Goal: Task Accomplishment & Management: Use online tool/utility

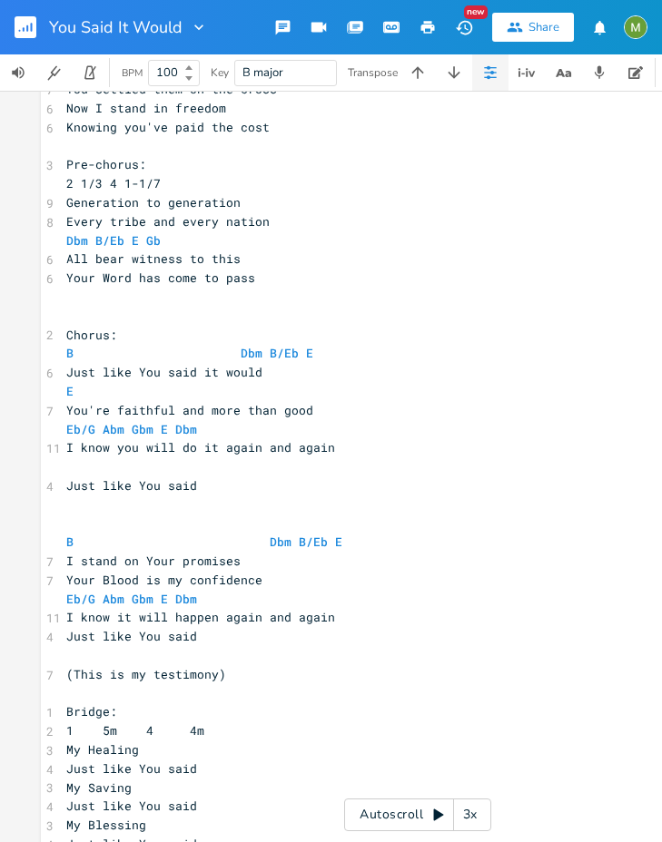
scroll to position [328, 0]
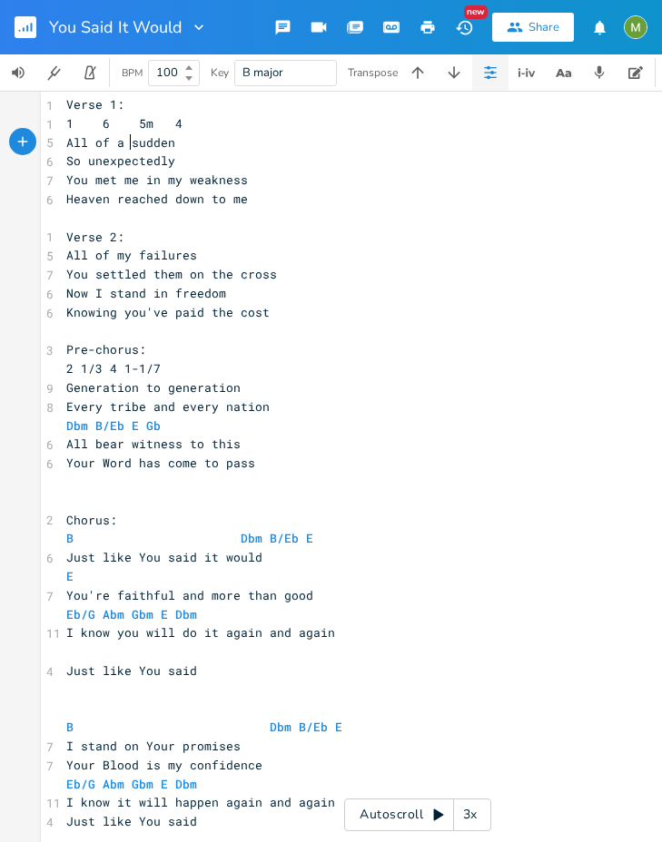
click at [22, 39] on button "button" at bounding box center [33, 27] width 36 height 44
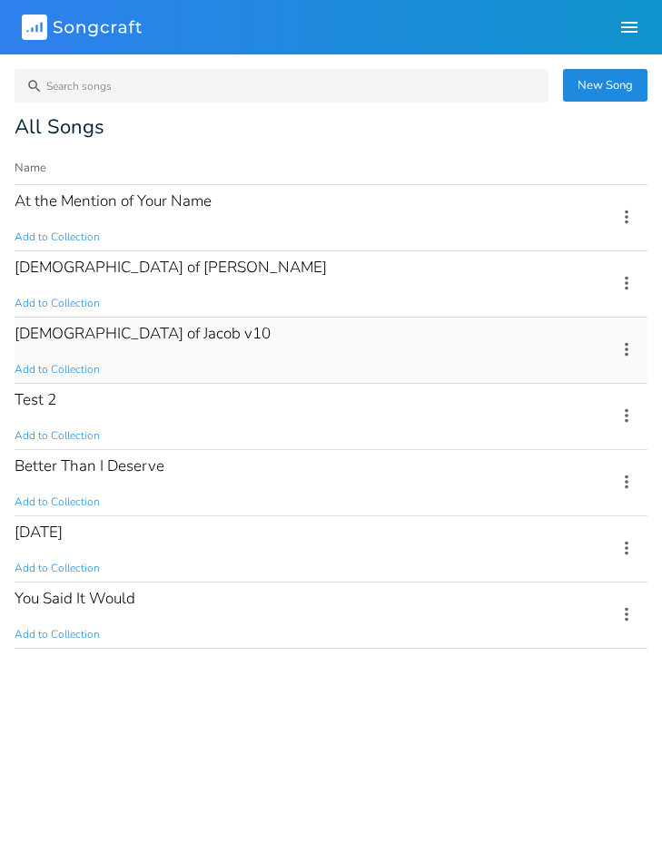
click at [91, 330] on div "[DEMOGRAPHIC_DATA] of Jacob v10" at bounding box center [143, 333] width 256 height 15
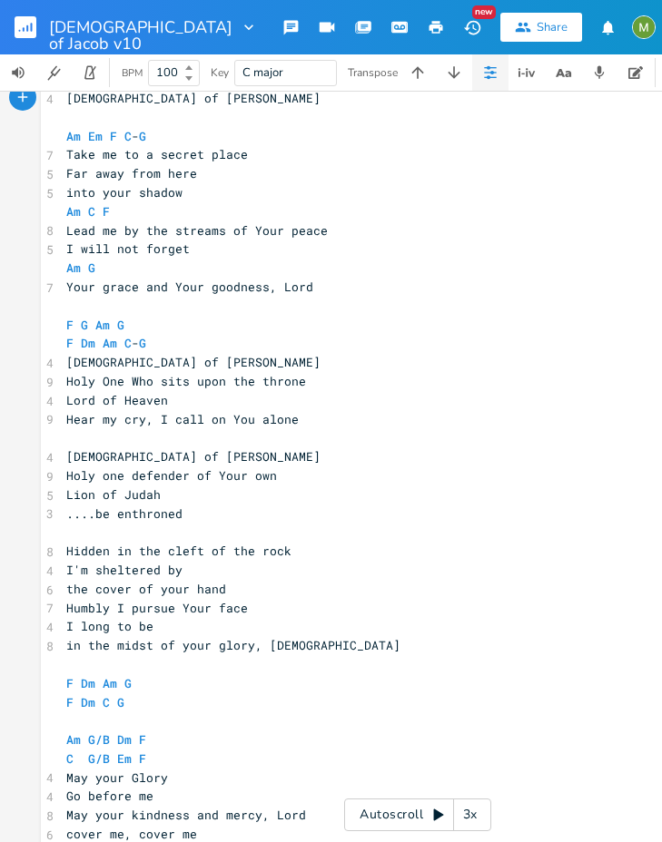
scroll to position [333, 0]
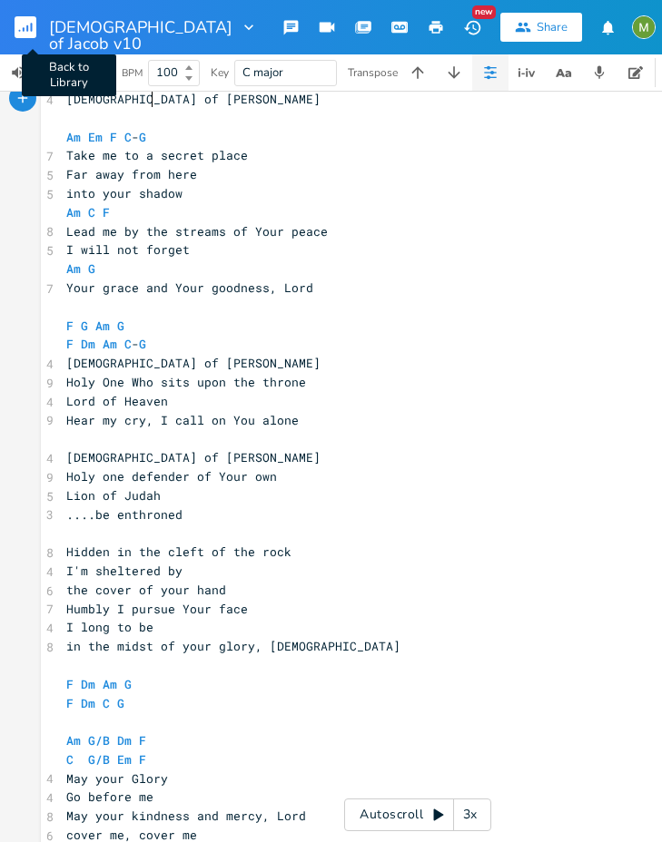
click at [18, 27] on rect "button" at bounding box center [26, 27] width 22 height 22
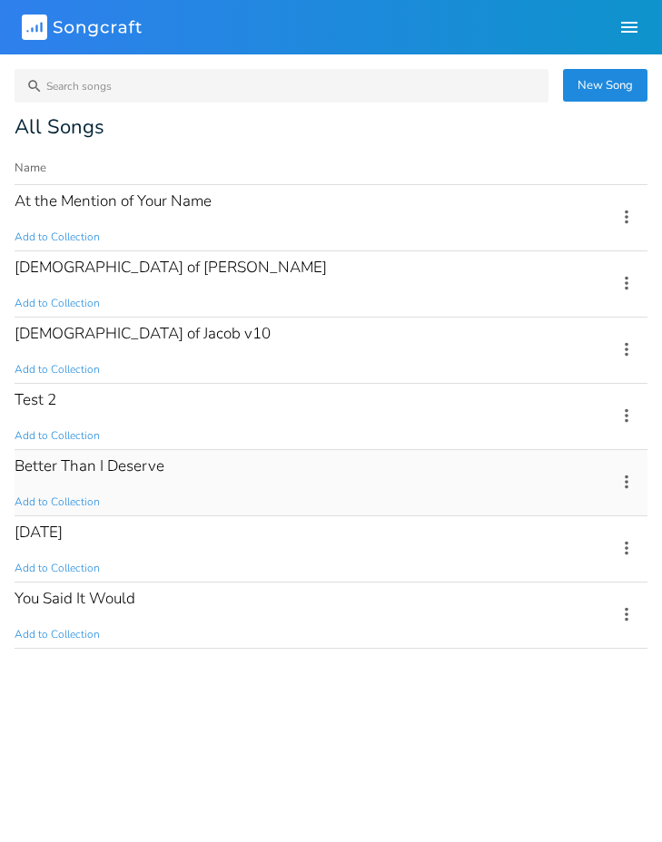
click at [140, 466] on div "Better Than I Deserve" at bounding box center [90, 465] width 150 height 15
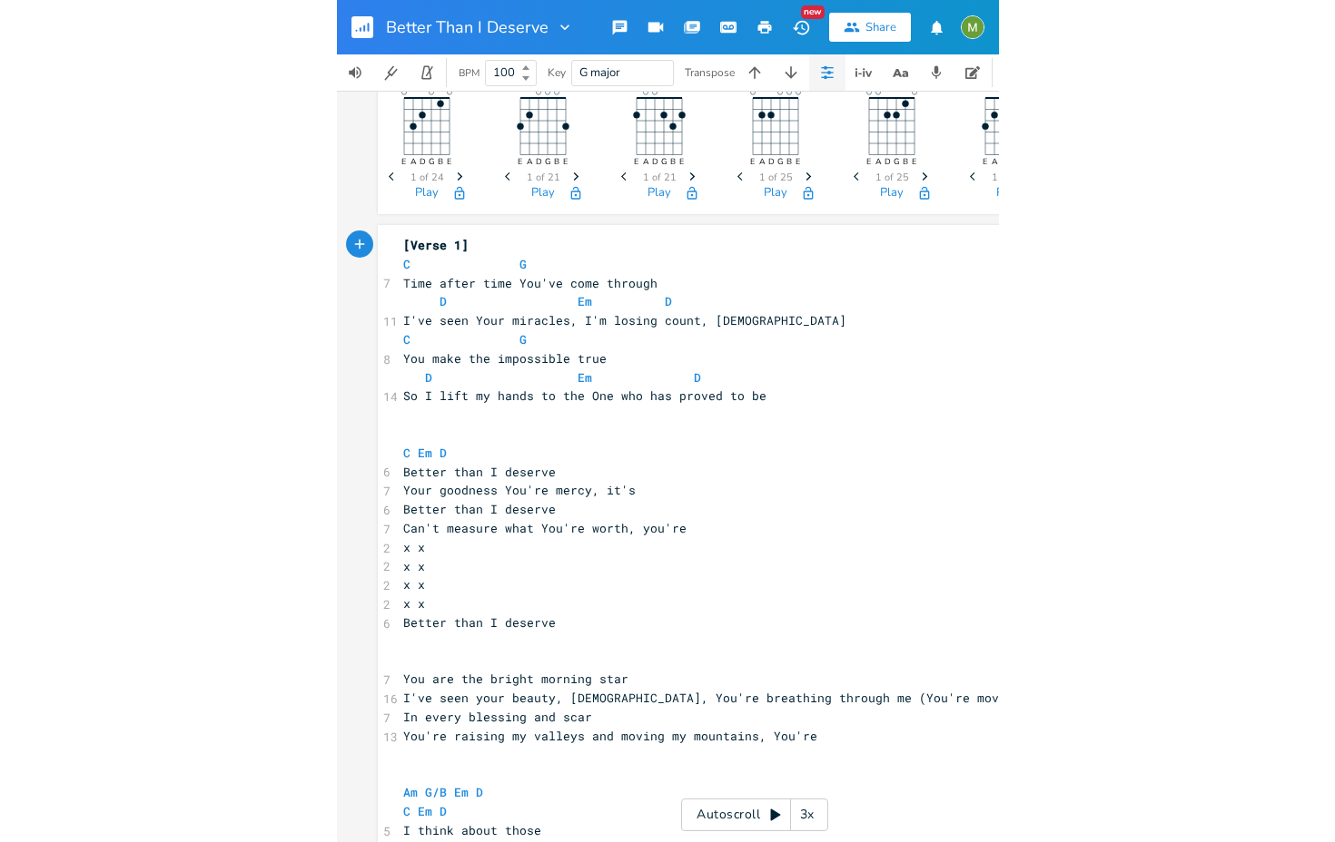
scroll to position [44, 0]
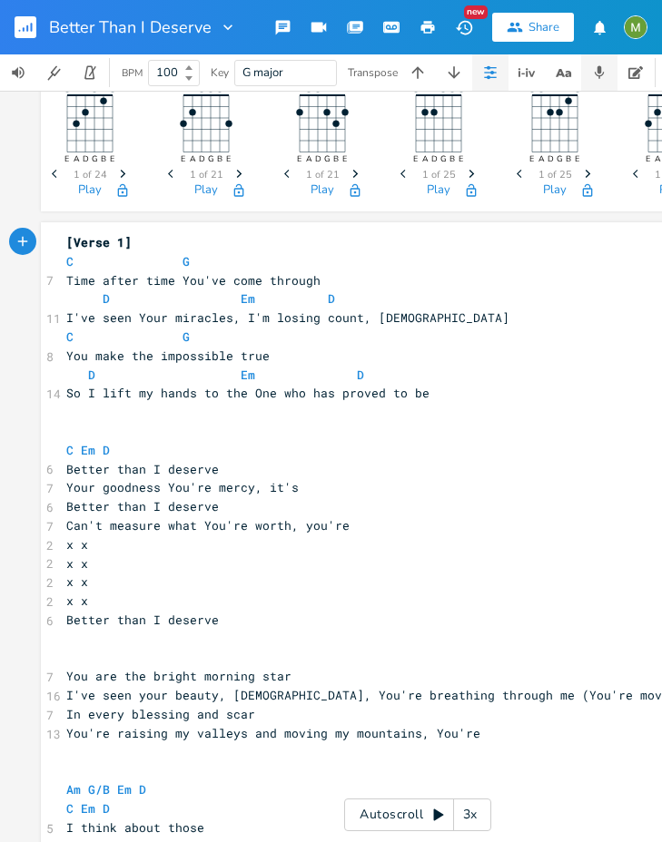
click at [590, 71] on button "button" at bounding box center [599, 72] width 36 height 36
click at [560, 75] on icon "button" at bounding box center [563, 73] width 23 height 23
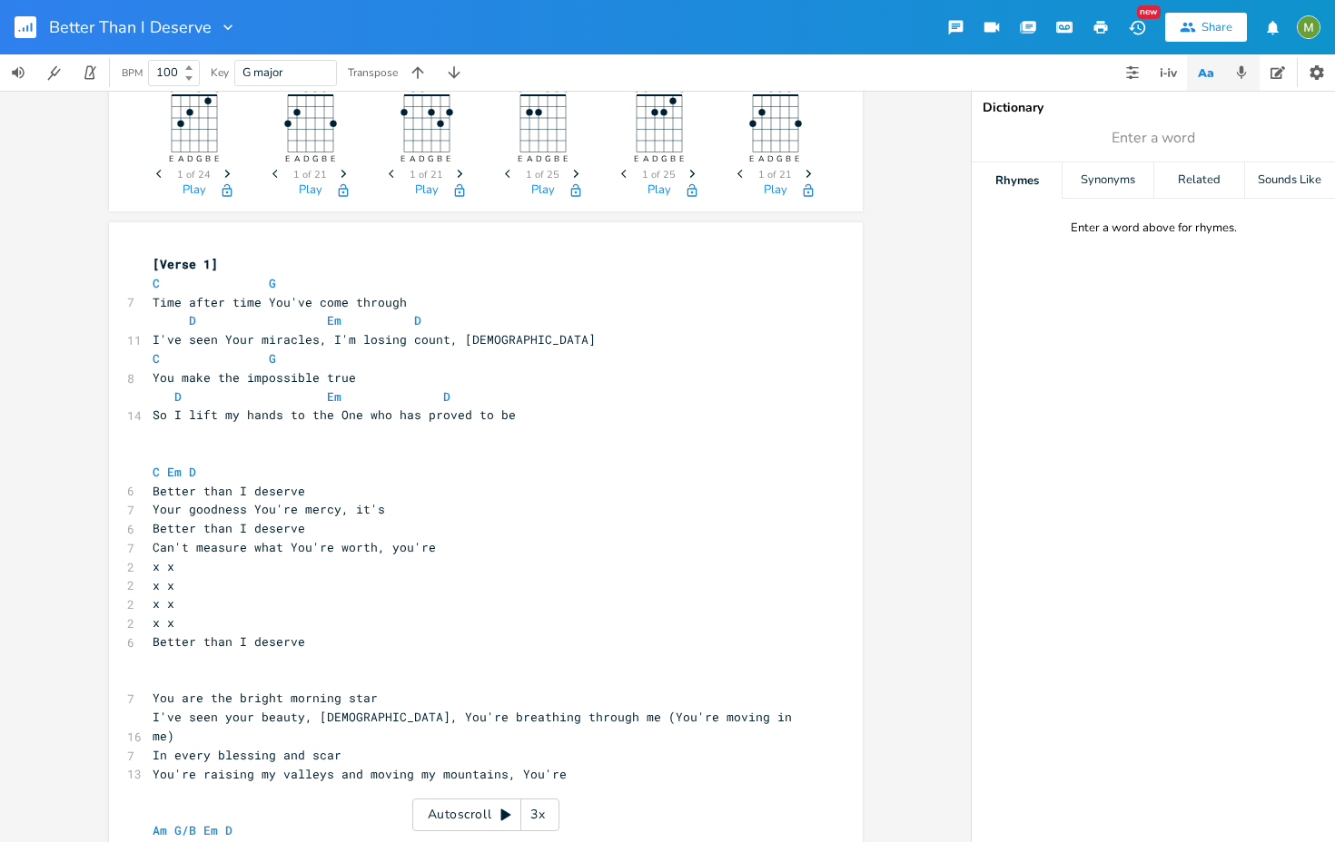
click at [661, 82] on button "button" at bounding box center [1241, 72] width 36 height 36
click at [661, 82] on button "button" at bounding box center [1277, 72] width 36 height 36
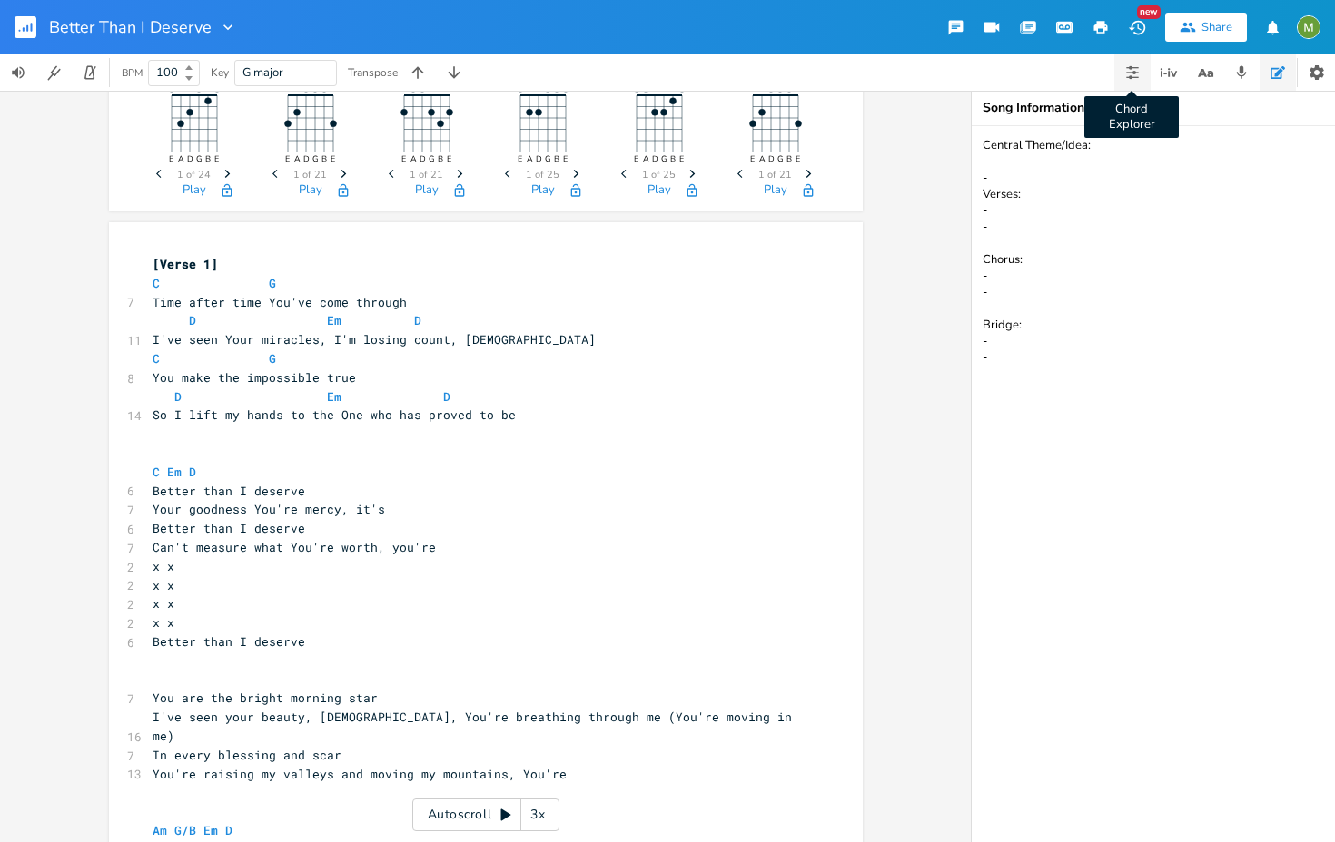
click at [661, 77] on icon "button" at bounding box center [1132, 77] width 12 height 1
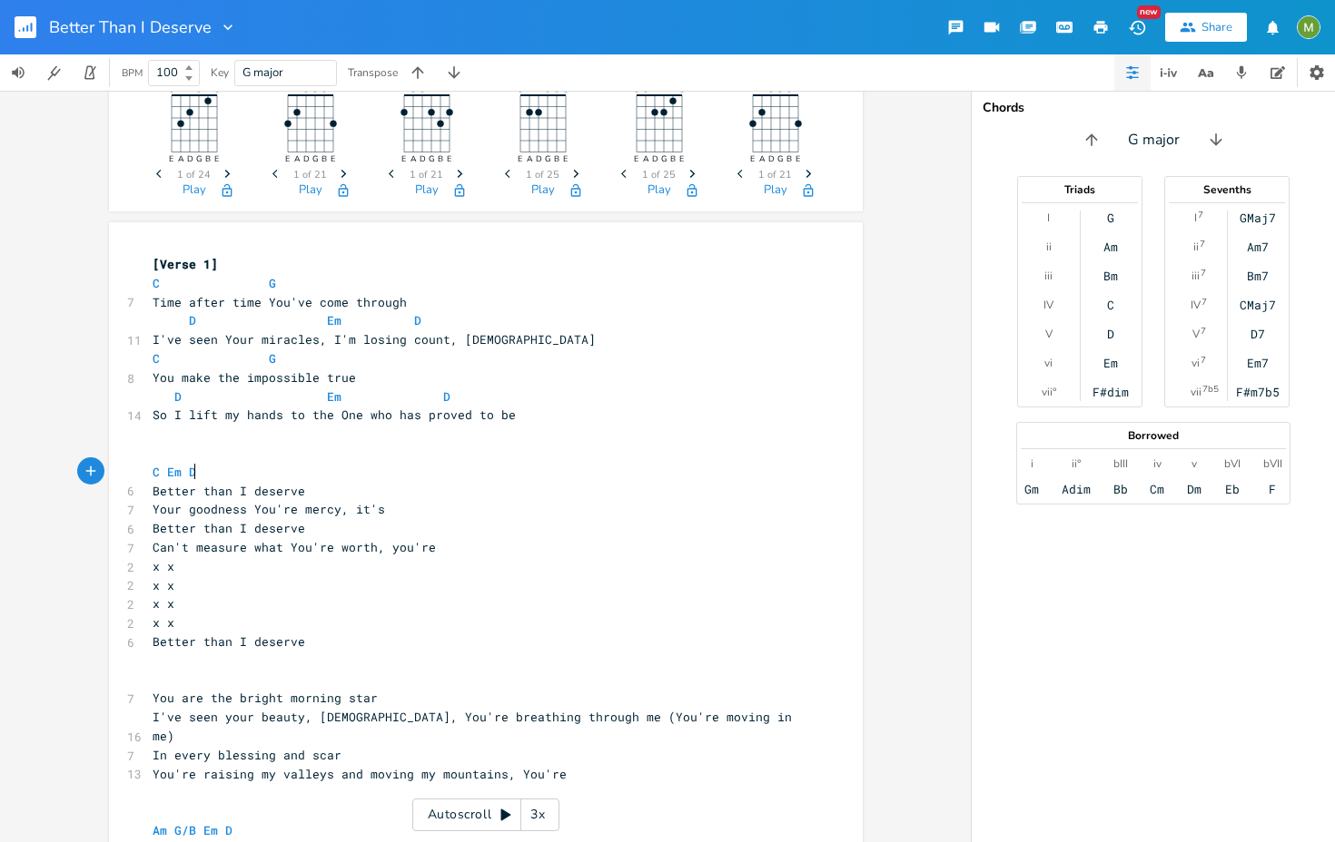
click at [661, 468] on pre "C Em D" at bounding box center [476, 472] width 655 height 19
click at [369, 600] on pre "x x" at bounding box center [476, 604] width 655 height 19
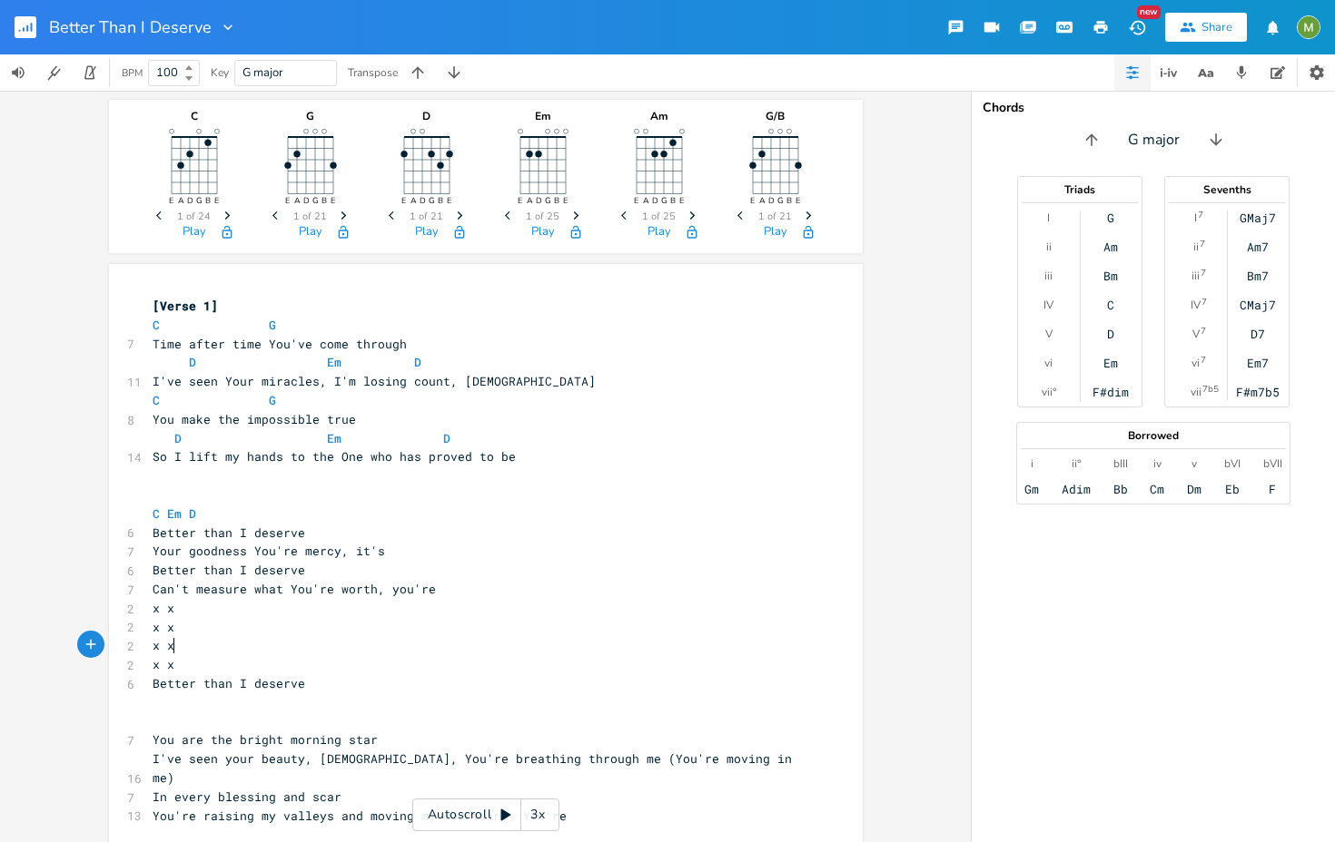
scroll to position [0, 0]
